Goal: Find specific page/section: Find specific page/section

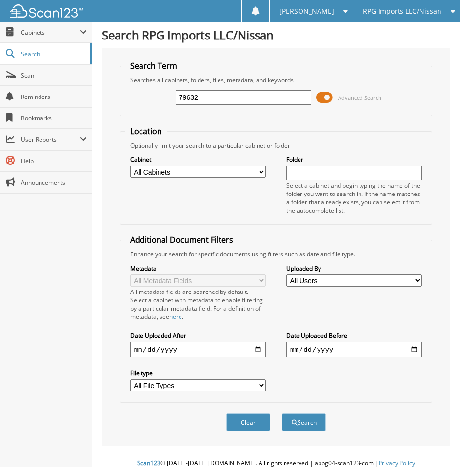
type input "79632"
click at [282, 414] on button "Search" at bounding box center [304, 423] width 44 height 18
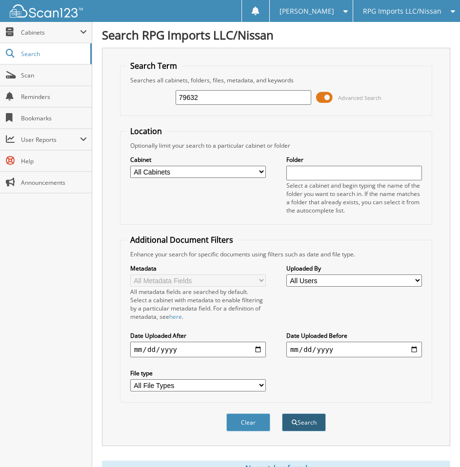
click at [304, 426] on button "Search" at bounding box center [304, 423] width 44 height 18
click at [40, 33] on span "Cabinets" at bounding box center [50, 32] width 59 height 8
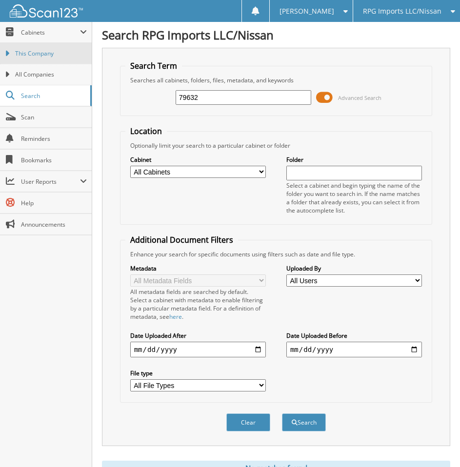
click at [39, 58] on span "This Company" at bounding box center [51, 53] width 72 height 9
